Goal: Task Accomplishment & Management: Manage account settings

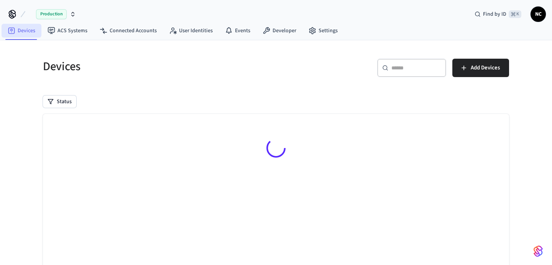
click at [18, 28] on link "Devices" at bounding box center [22, 31] width 40 height 14
click at [55, 99] on button "Status" at bounding box center [59, 101] width 33 height 12
click at [75, 132] on label "Online" at bounding box center [91, 130] width 65 height 9
click at [54, 132] on button "Online" at bounding box center [51, 130] width 6 height 6
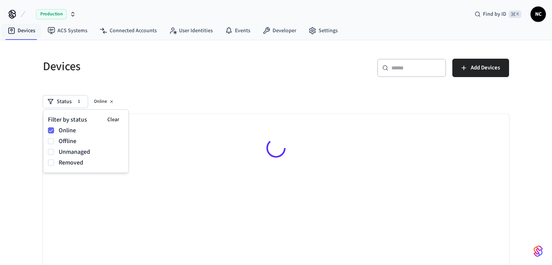
click at [103, 81] on div "Devices" at bounding box center [153, 66] width 238 height 34
click at [112, 99] on icon at bounding box center [111, 101] width 5 height 5
click at [11, 14] on icon at bounding box center [12, 13] width 6 height 6
click at [411, 74] on div "​ ​" at bounding box center [411, 68] width 69 height 18
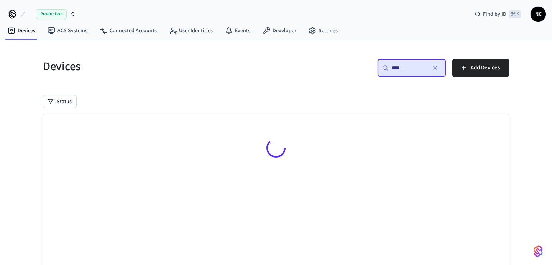
type input "****"
click at [263, 77] on div "Devices" at bounding box center [153, 66] width 238 height 34
click at [410, 69] on input "****" at bounding box center [409, 68] width 35 height 8
click at [540, 9] on span "NC" at bounding box center [539, 14] width 14 height 14
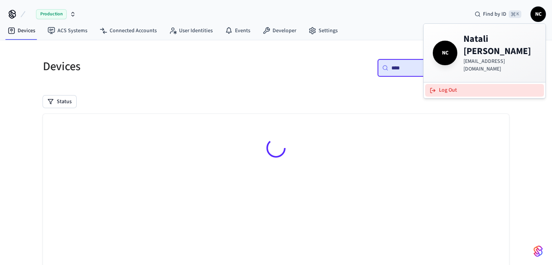
click at [475, 84] on button "Log Out" at bounding box center [484, 90] width 119 height 13
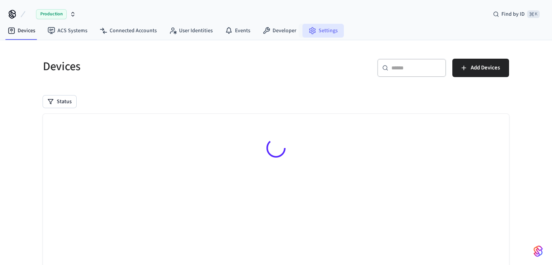
click at [317, 37] on link "Settings" at bounding box center [323, 31] width 41 height 14
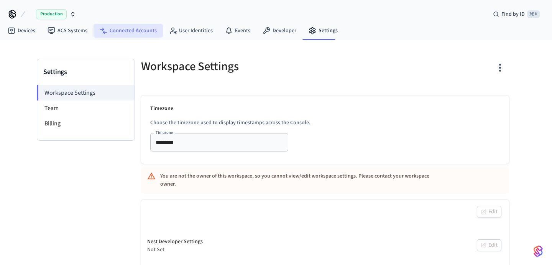
click at [123, 30] on link "Connected Accounts" at bounding box center [128, 31] width 69 height 14
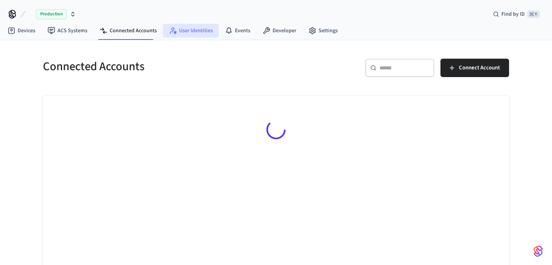
click at [183, 34] on link "User Identities" at bounding box center [191, 31] width 56 height 14
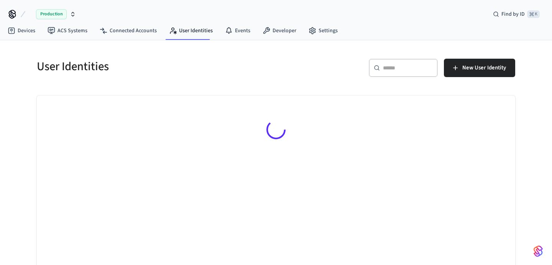
click at [56, 16] on span "Production" at bounding box center [51, 14] width 31 height 10
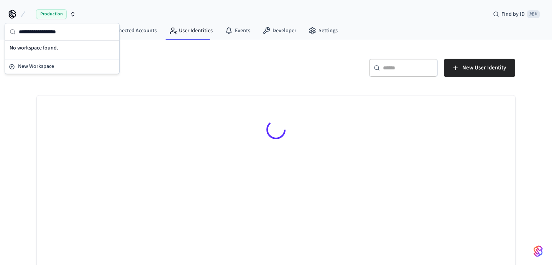
click at [56, 17] on span "Production" at bounding box center [51, 14] width 31 height 10
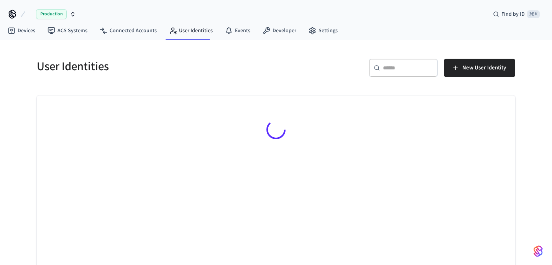
click at [76, 13] on button "Production" at bounding box center [53, 14] width 51 height 16
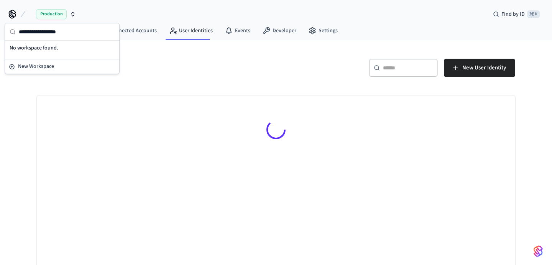
click at [74, 14] on icon "button" at bounding box center [73, 14] width 6 height 6
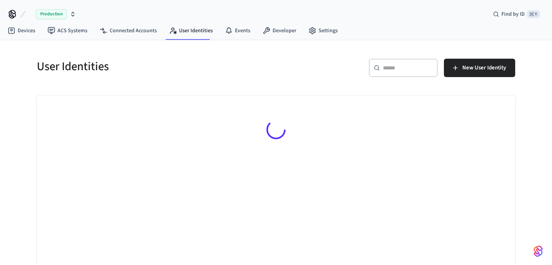
click at [12, 12] on icon at bounding box center [12, 13] width 6 height 6
click at [29, 28] on link "Devices" at bounding box center [22, 31] width 40 height 14
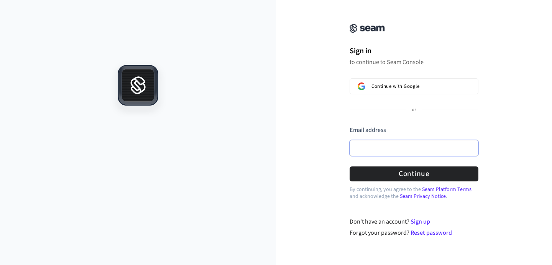
click at [391, 144] on input "Email address" at bounding box center [414, 148] width 129 height 16
click at [378, 149] on input "Email address" at bounding box center [414, 148] width 129 height 16
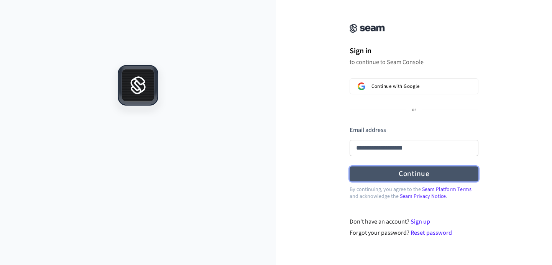
click at [398, 171] on button "Continue" at bounding box center [414, 173] width 129 height 15
type input "**********"
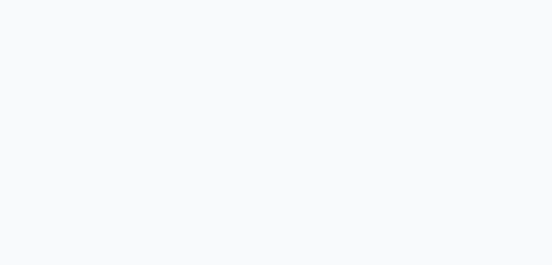
click at [251, 0] on html "/signin-callback" at bounding box center [276, 0] width 552 height 0
click at [232, 0] on html "/signin-callback" at bounding box center [276, 0] width 552 height 0
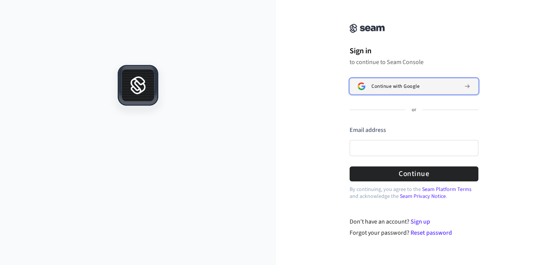
click at [380, 81] on button "Continue with Google" at bounding box center [414, 86] width 129 height 16
click at [377, 87] on span "Continue with Google" at bounding box center [396, 86] width 48 height 6
click at [426, 87] on div "Continue with Google" at bounding box center [415, 86] width 87 height 6
click at [413, 86] on span "Continue with Google" at bounding box center [396, 86] width 48 height 6
